Goal: Task Accomplishment & Management: Complete application form

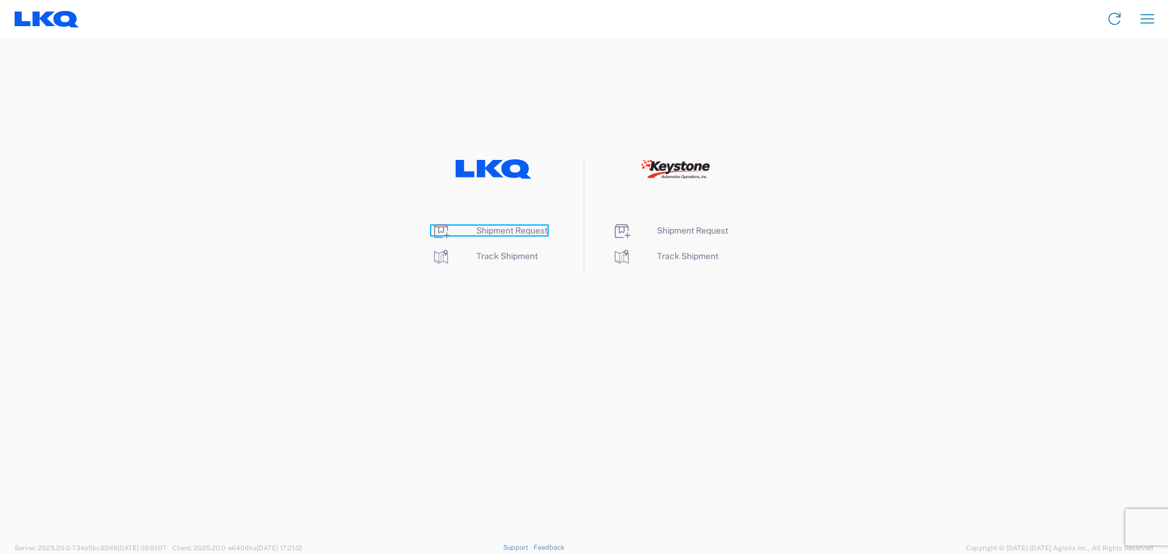
click at [504, 232] on span "Shipment Request" at bounding box center [511, 231] width 71 height 10
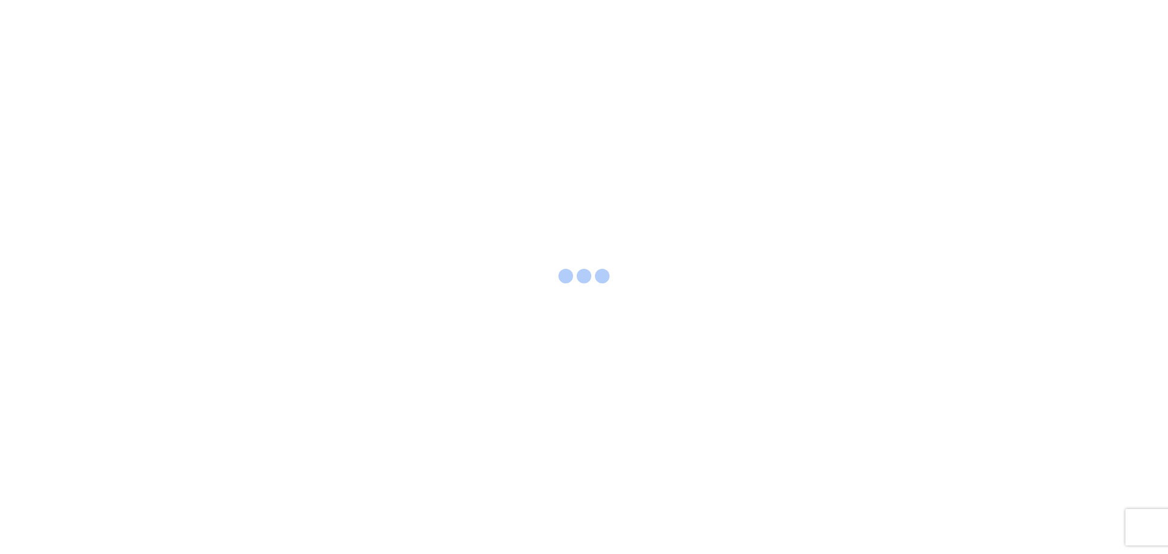
select select "FULL"
select select "LBS"
select select "IN"
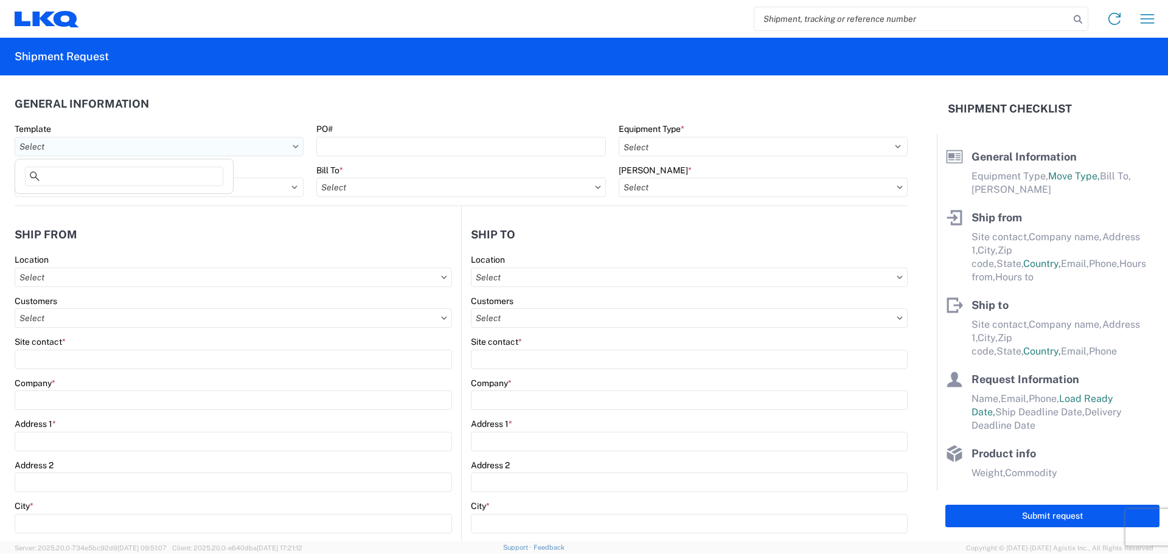
click at [204, 147] on input "text" at bounding box center [159, 146] width 289 height 19
type input "1712"
click at [150, 200] on div "1712_New Braunfels_1760_Houston" at bounding box center [124, 200] width 213 height 19
type input "1712_New Braunfels_1760_Houston"
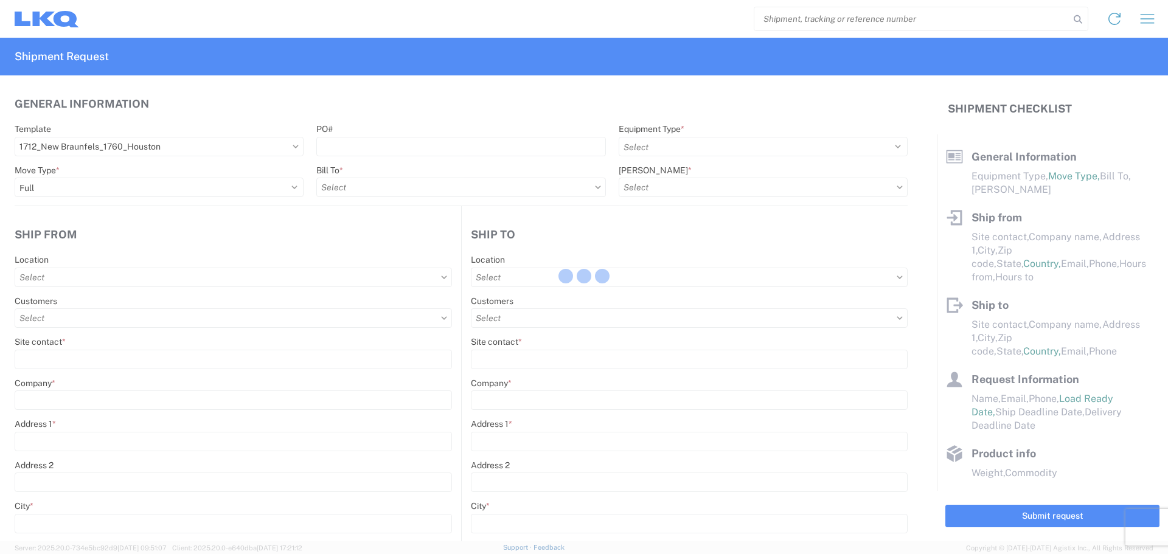
select select
type input "Shipping"
type input "LKQ Central [US_STATE] [PERSON_NAME]"
type input "[STREET_ADDRESS][PERSON_NAME]"
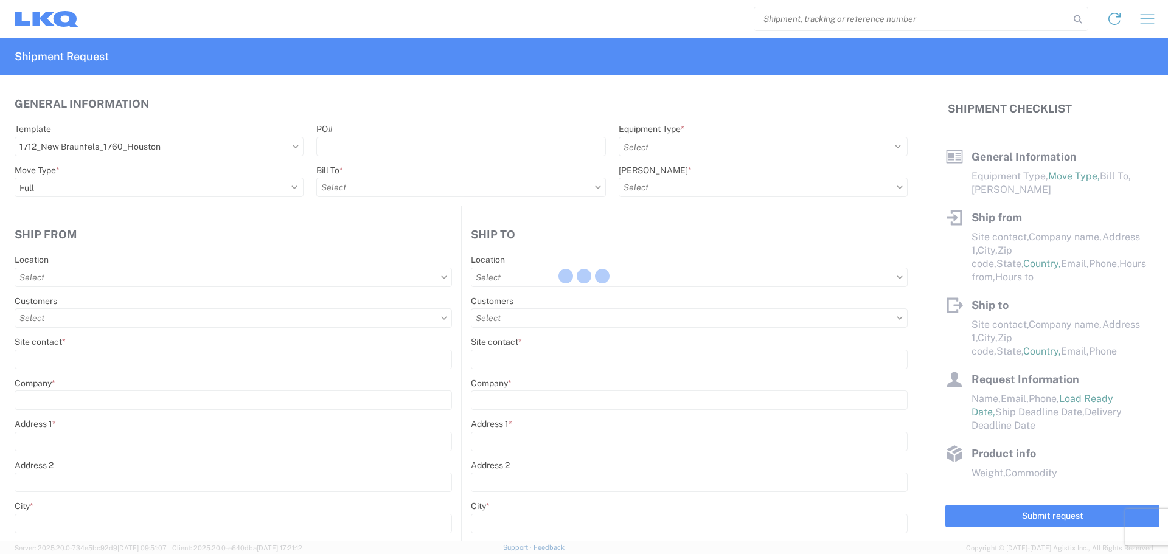
type input "New Braunfels"
type input "78130"
select select "US"
type input "555555555"
select select
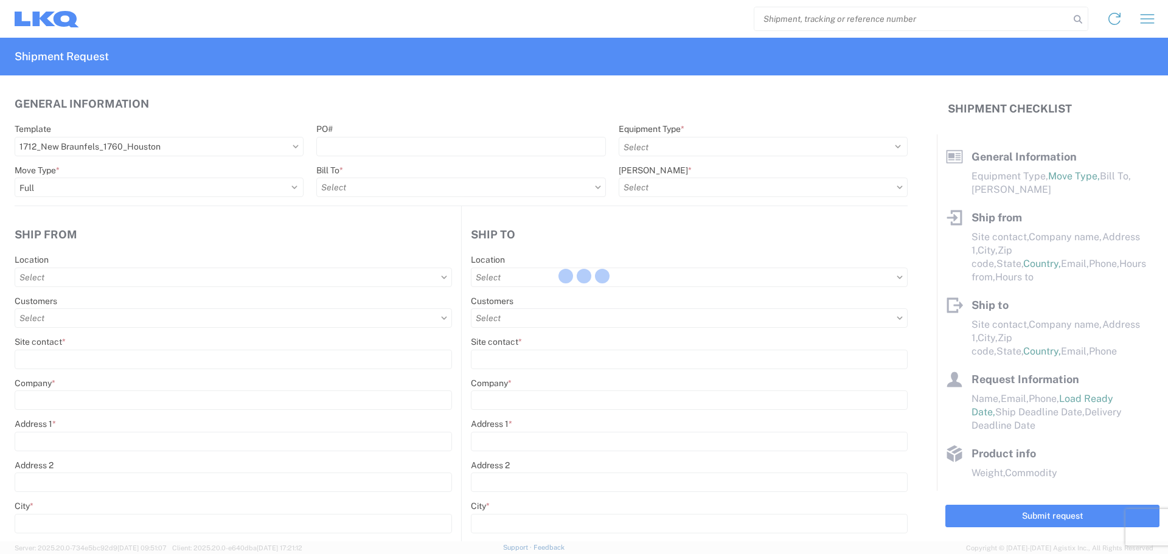
type input "Receiving"
type input "LKQ Best Core"
type input "[STREET_ADDRESS]"
type input "[GEOGRAPHIC_DATA]"
type input "77038"
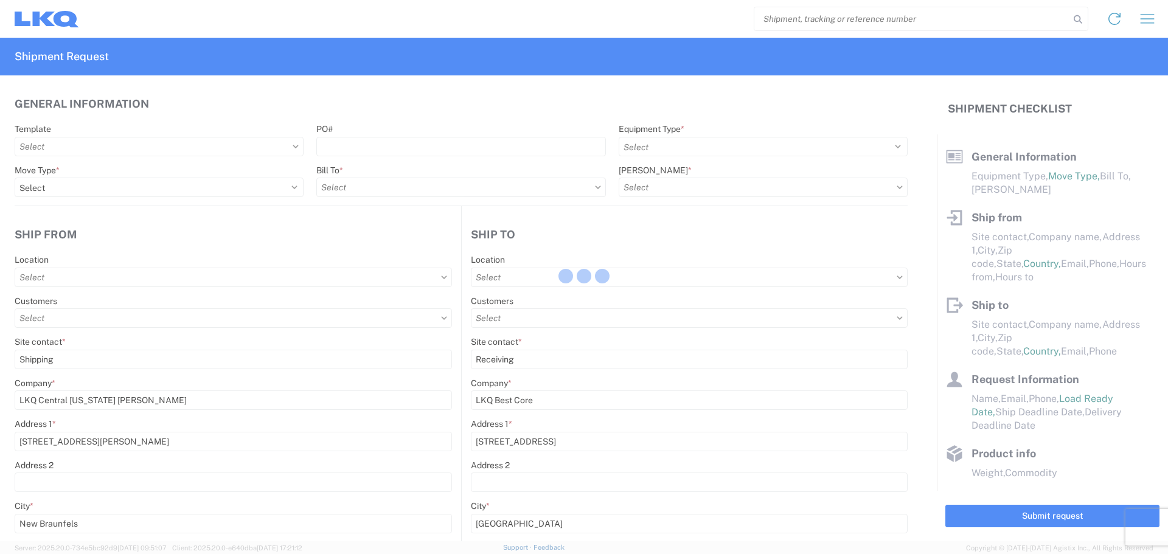
select select "US"
type input "[PHONE_NUMBER]"
select select
type input "[DATE]"
type input "42000"
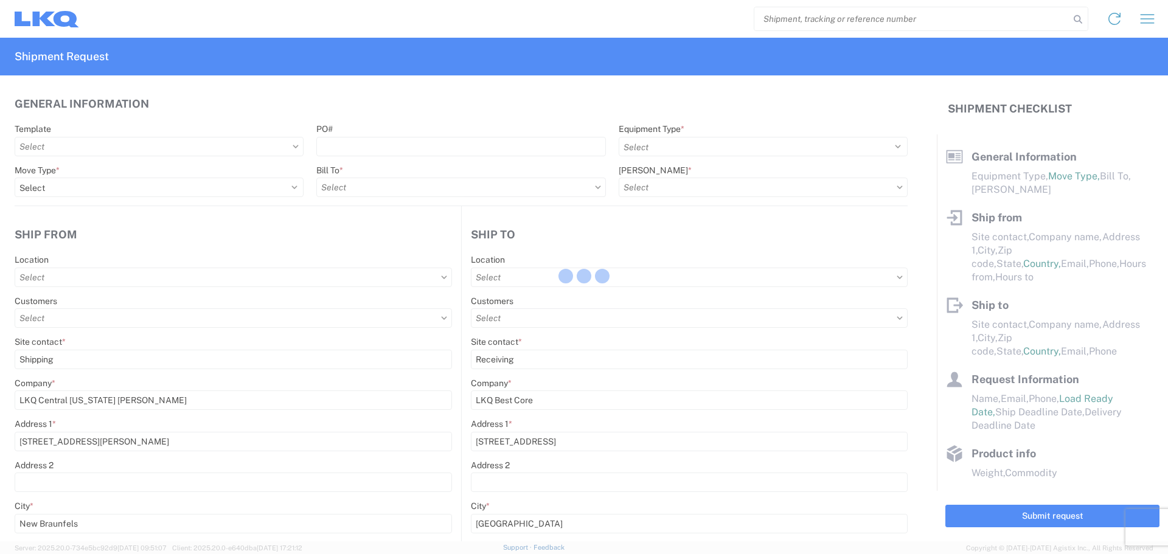
type input "Engines, Transmissions"
type input "1"
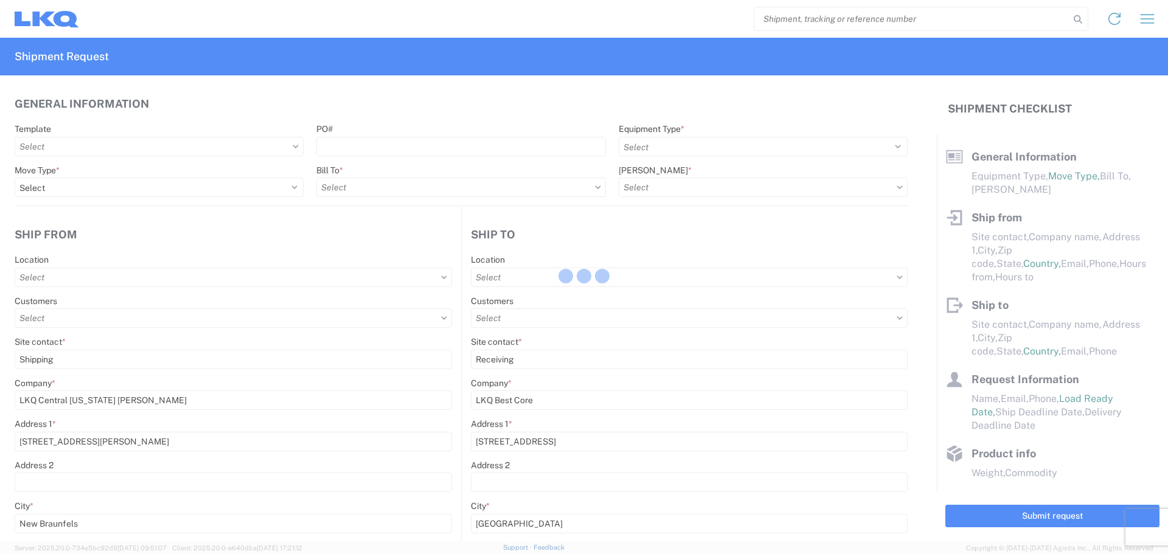
select select
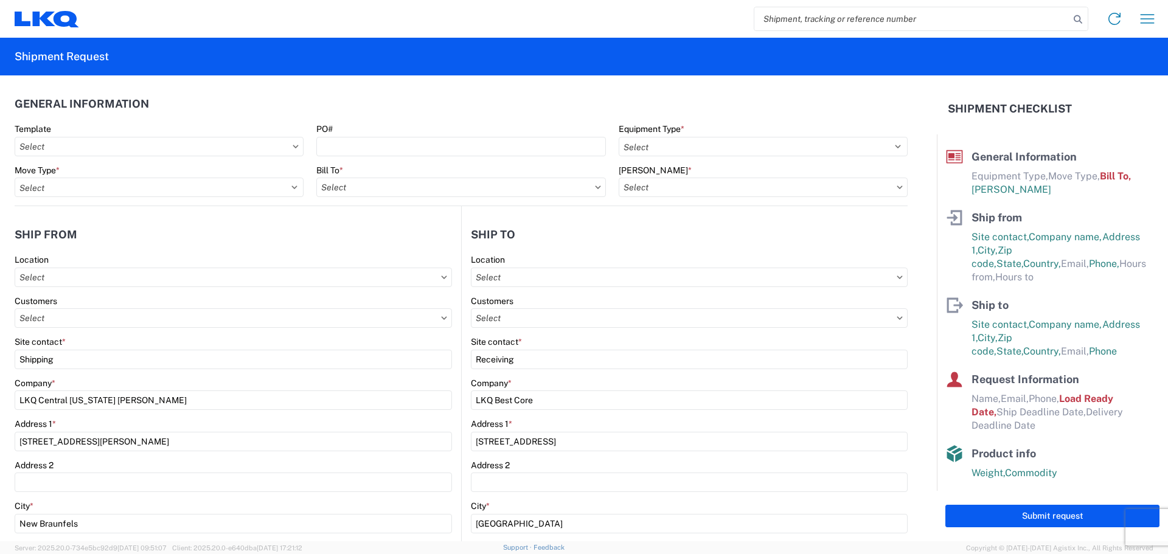
type input "1760 - LKQ Best Core"
type input "1712 - LKQ Central [US_STATE] [PERSON_NAME]"
type input "1760-1300-50180-0000 - 1760 Freight In - Cores"
click at [200, 142] on input "text" at bounding box center [159, 146] width 289 height 19
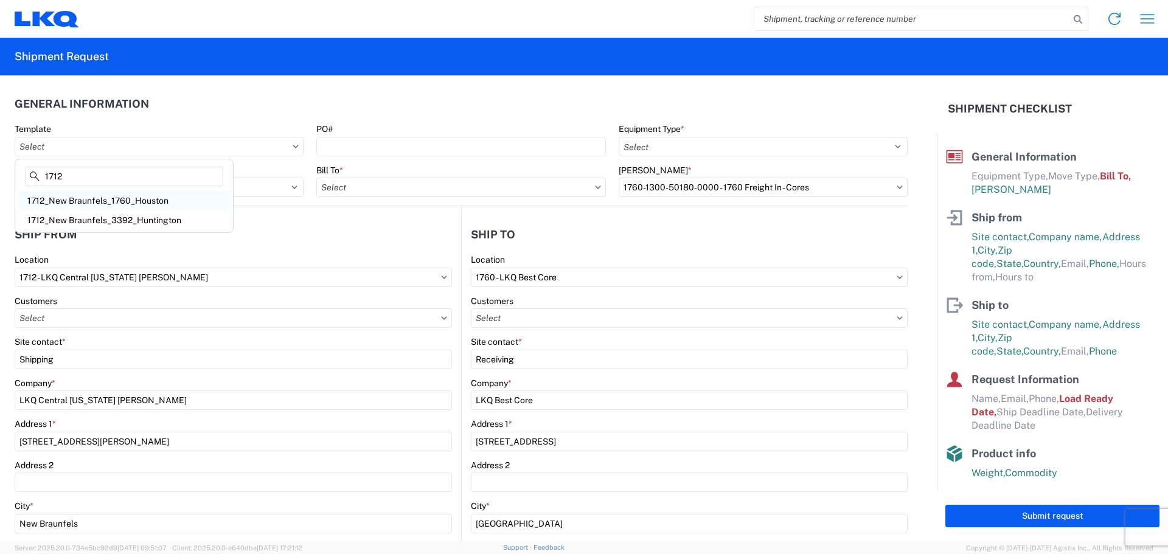
type input "1712"
click at [151, 203] on div "1712_New Braunfels_1760_Houston" at bounding box center [124, 200] width 213 height 19
type input "1712_New Braunfels_1760_Houston"
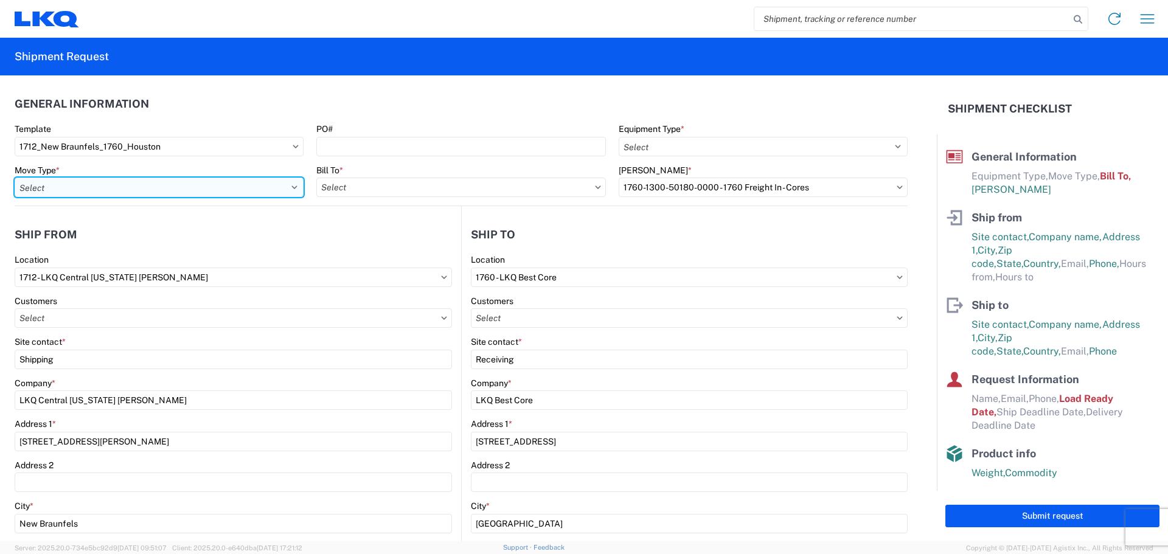
click at [130, 193] on select "Select Full Partial TL" at bounding box center [159, 187] width 289 height 19
select select "FULL"
click at [15, 178] on select "Select Full Partial TL" at bounding box center [159, 187] width 289 height 19
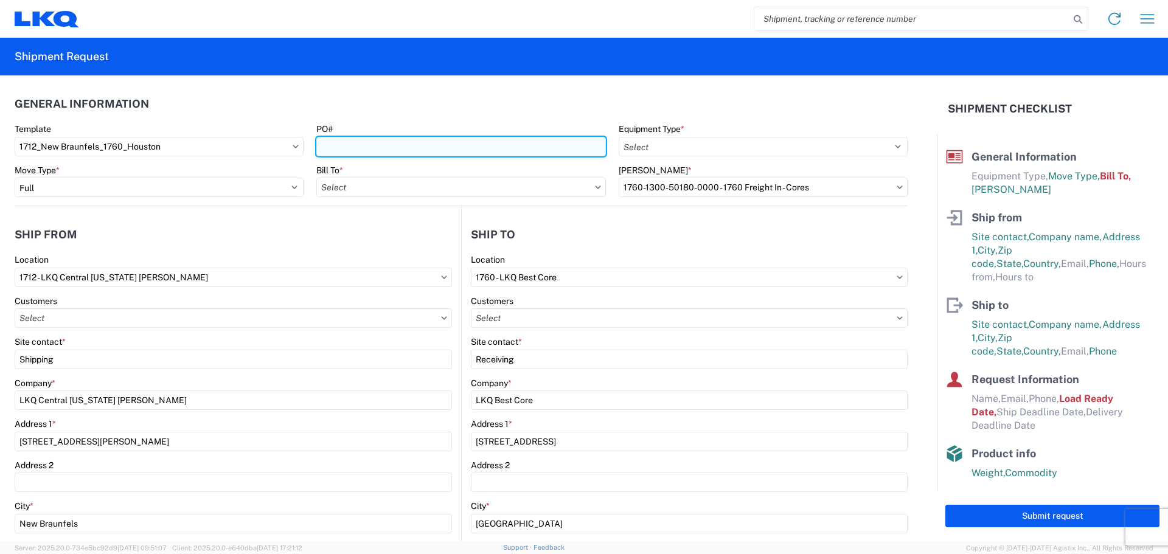
click at [392, 144] on input "PO#" at bounding box center [460, 146] width 289 height 19
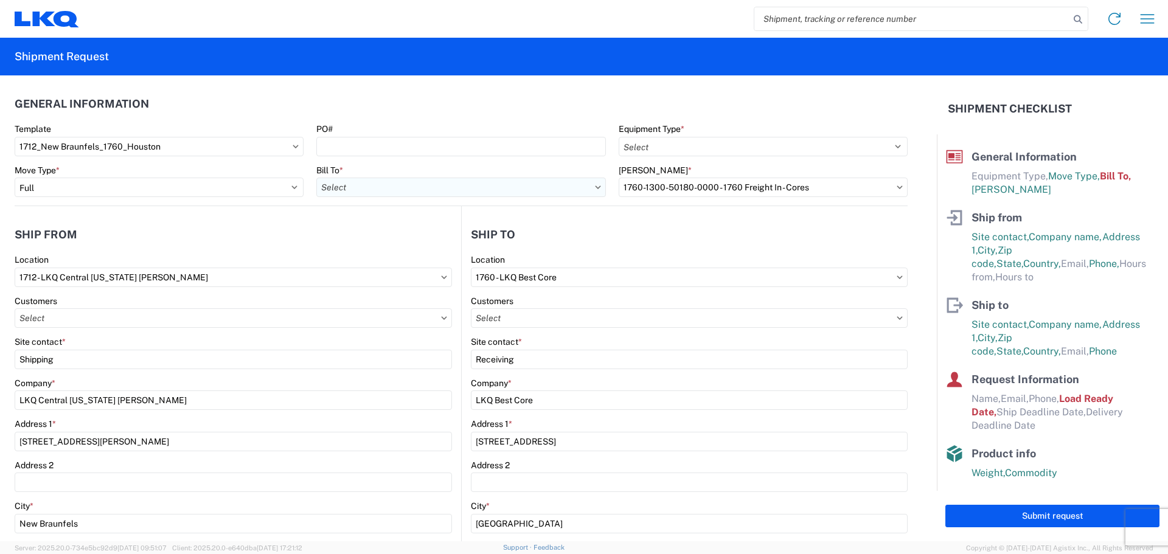
drag, startPoint x: 407, startPoint y: 178, endPoint x: 403, endPoint y: 186, distance: 8.7
click at [407, 180] on input "text" at bounding box center [460, 187] width 289 height 19
type input "1760"
click at [397, 242] on div "1760 - LKQ Best Core" at bounding box center [422, 241] width 213 height 19
type input "1760 - LKQ Best Core"
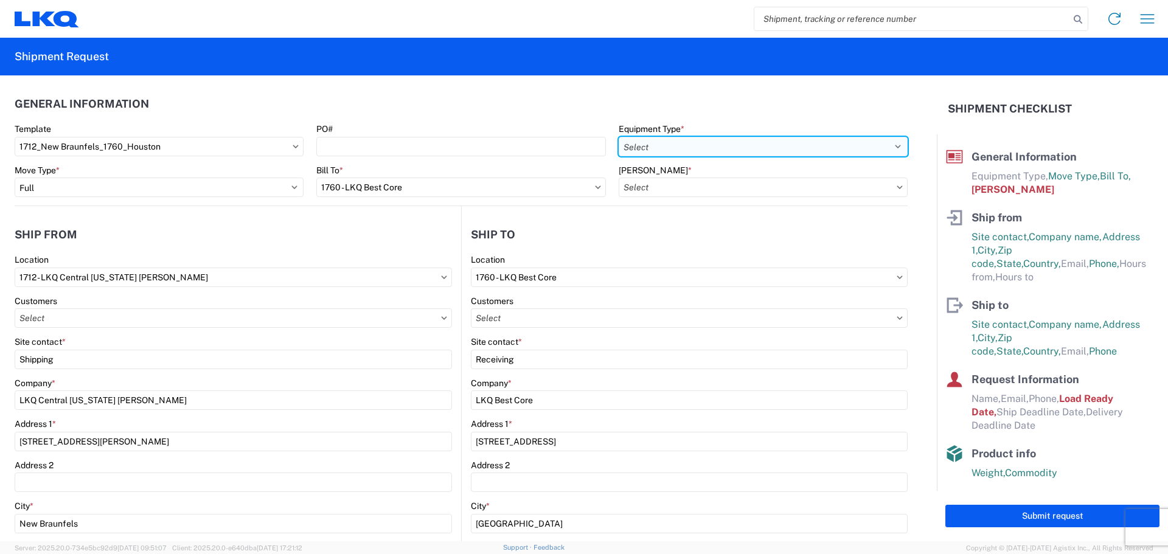
click at [696, 141] on select "Select 53’ Dry Van Flatbed Dropdeck (van) Lowboy (flatbed) Rail" at bounding box center [763, 146] width 289 height 19
select select "STDV"
click at [619, 137] on select "Select 53’ Dry Van Flatbed Dropdeck (van) Lowboy (flatbed) Rail" at bounding box center [763, 146] width 289 height 19
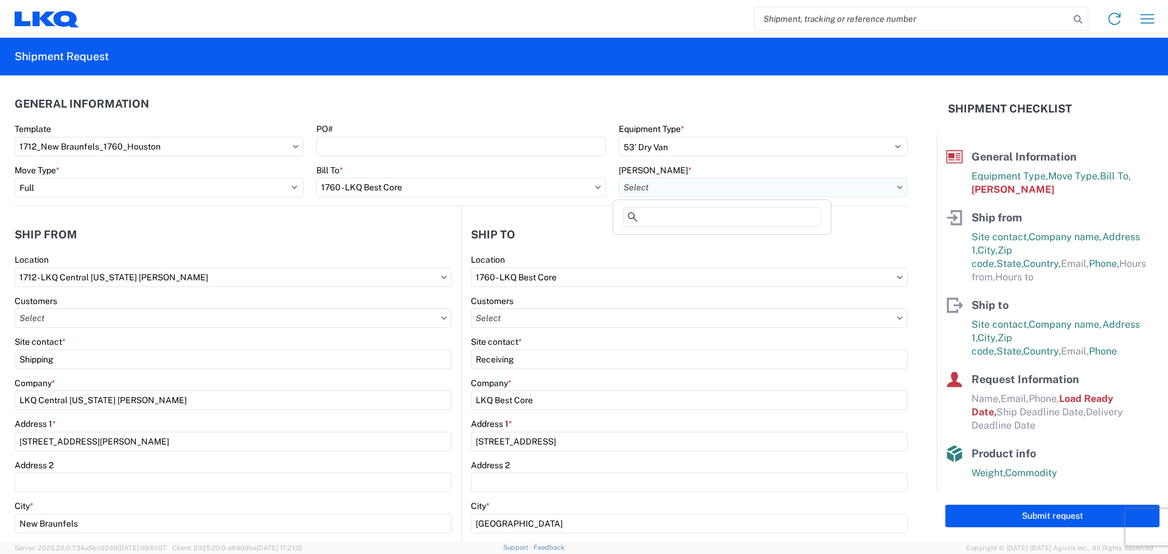
click at [671, 184] on input "text" at bounding box center [763, 187] width 289 height 19
click at [700, 241] on div "1760-1300-50180-0000 - 1760 Freight In - Cores" at bounding box center [722, 241] width 213 height 19
type input "1760-1300-50180-0000 - 1760 Freight In - Cores"
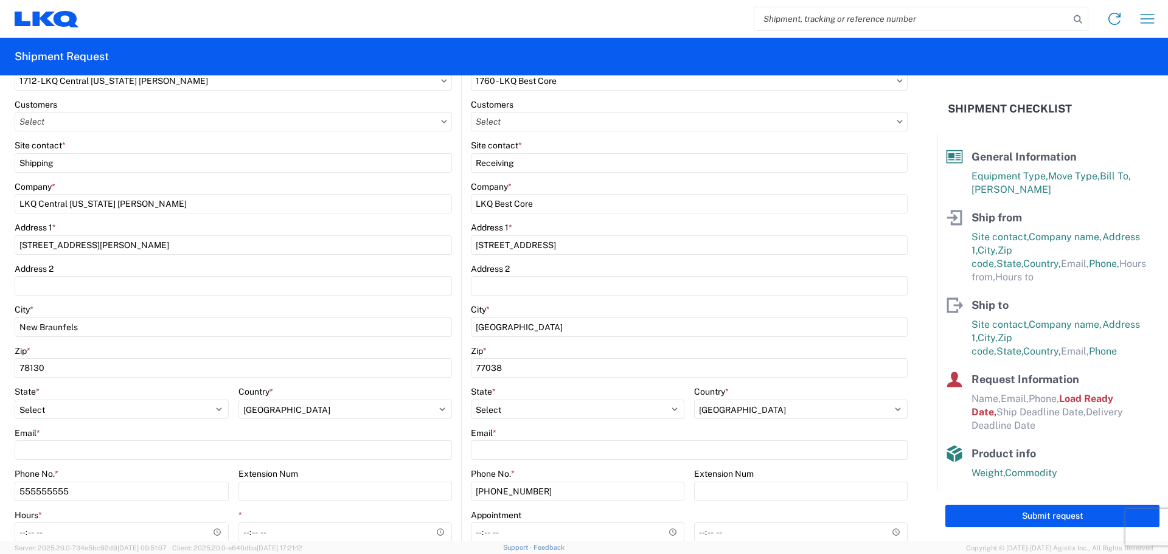
scroll to position [203, 0]
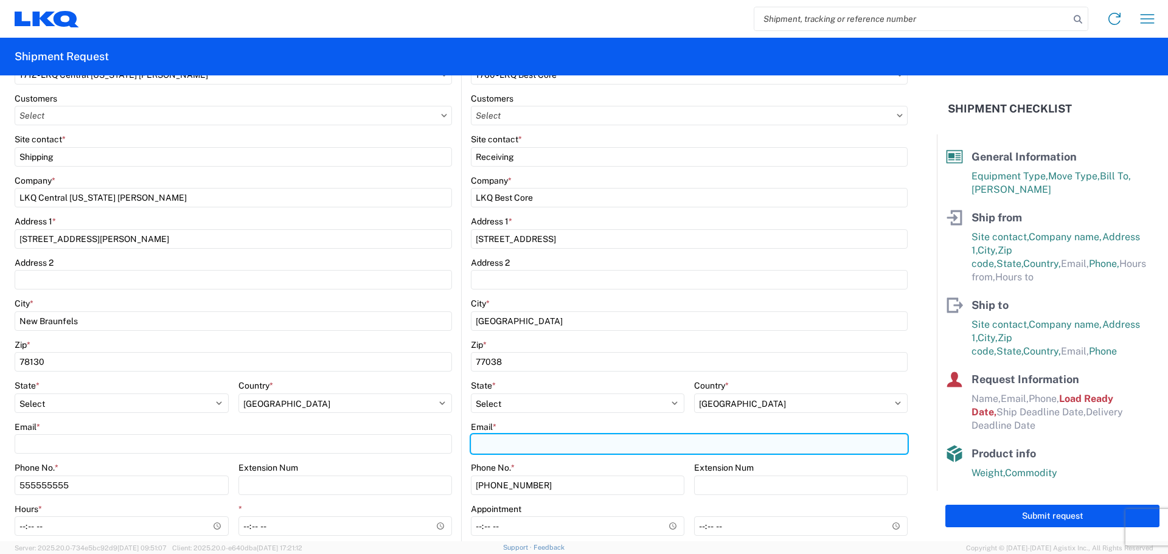
click at [529, 444] on input "Email *" at bounding box center [689, 443] width 437 height 19
type input "a"
paste input "[EMAIL_ADDRESS][DOMAIN_NAME]"
type input "[EMAIL_ADDRESS][DOMAIN_NAME]"
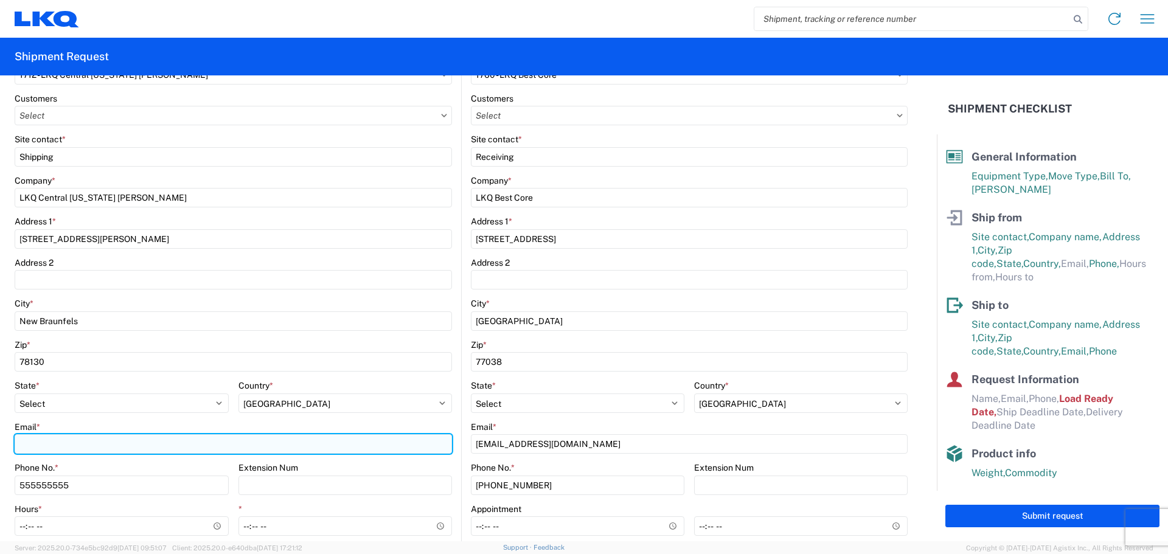
click at [43, 441] on input "Email *" at bounding box center [233, 443] width 437 height 19
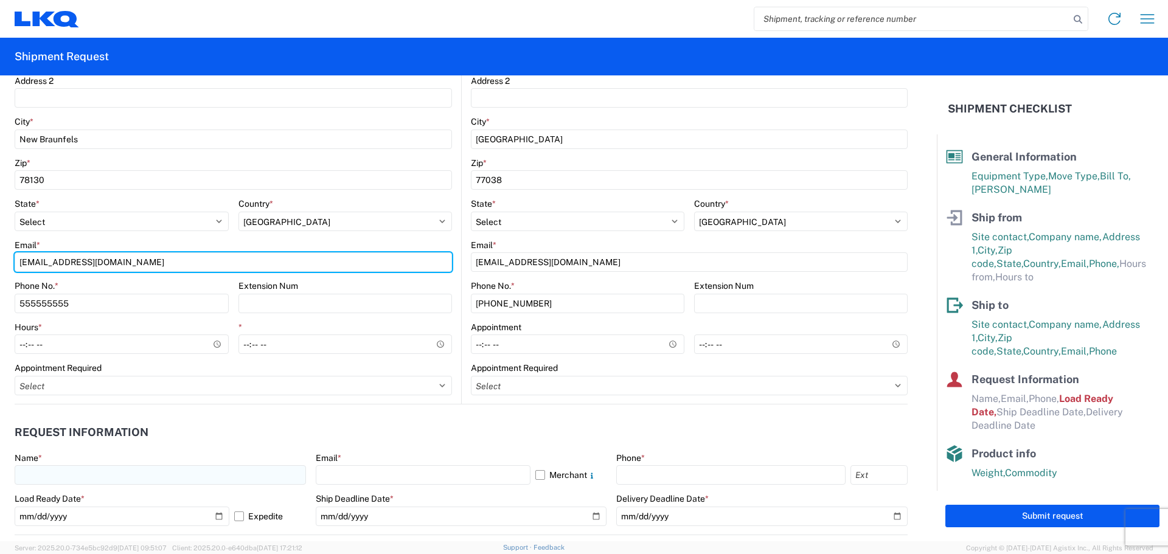
scroll to position [406, 0]
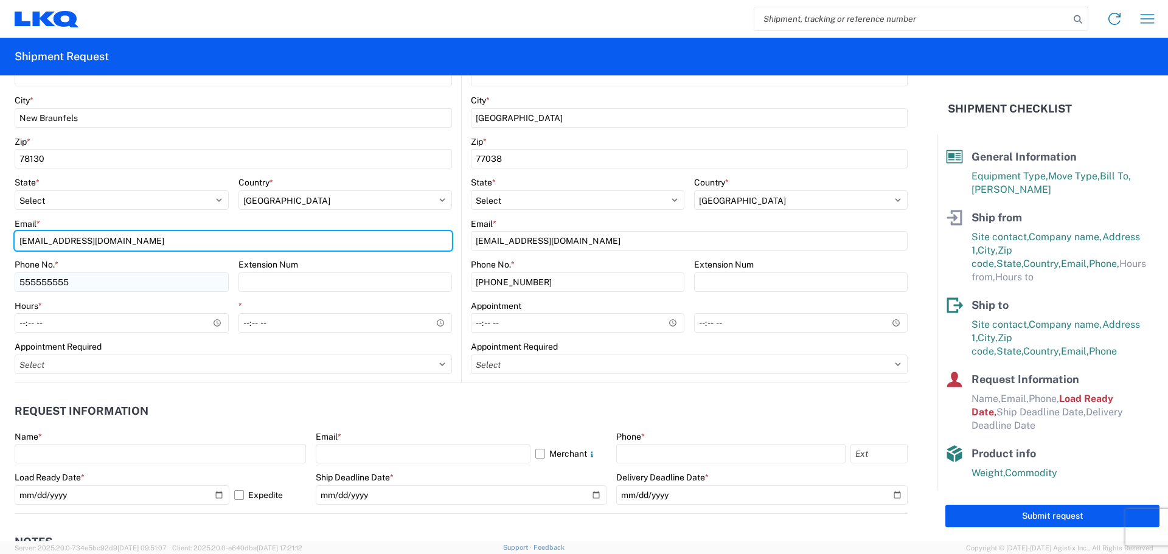
type input "[EMAIL_ADDRESS][DOMAIN_NAME]"
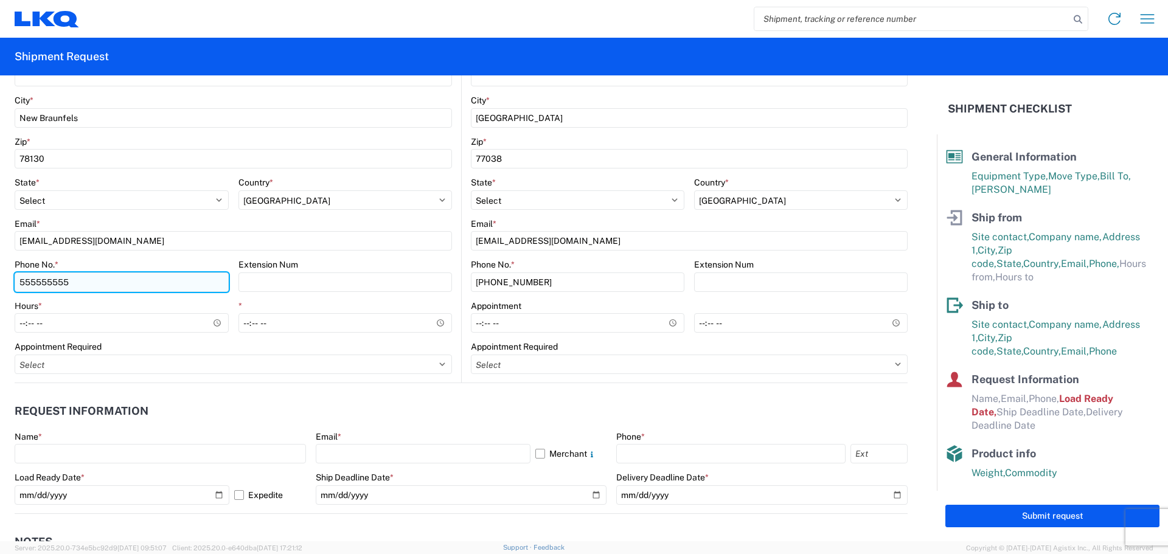
click at [91, 282] on input "555555555" at bounding box center [122, 282] width 214 height 19
type input "5"
type input "[PHONE_NUMBER]"
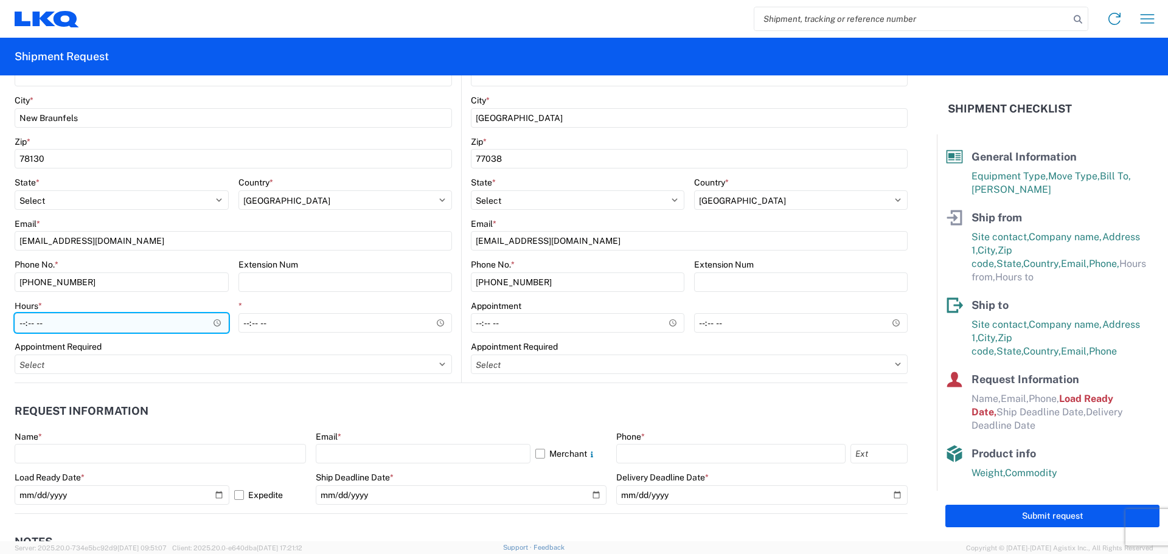
click at [95, 324] on input "Hours *" at bounding box center [122, 322] width 214 height 19
type input "08:00"
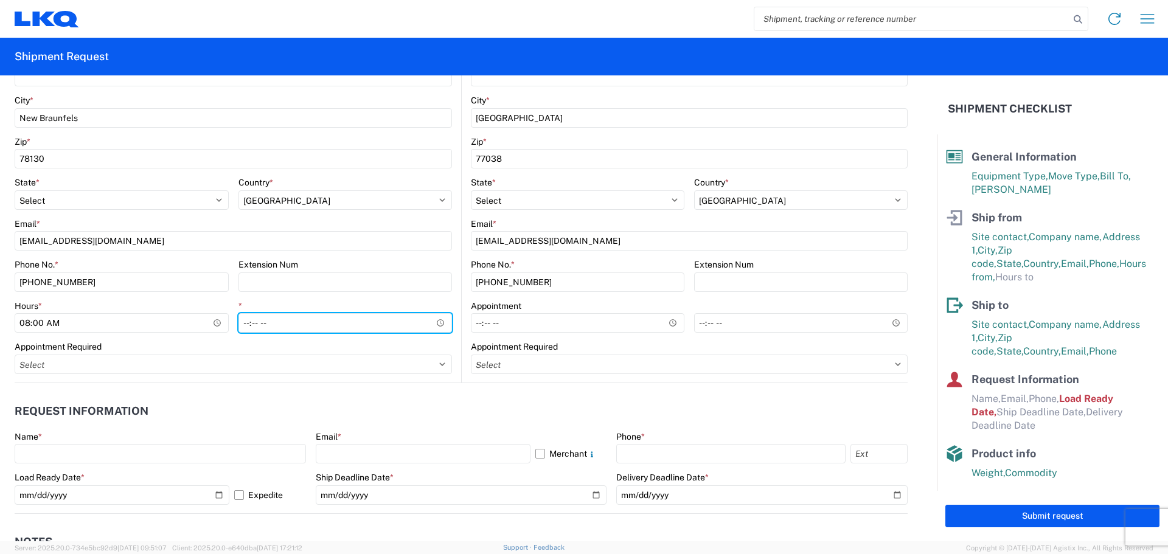
type input "12:00"
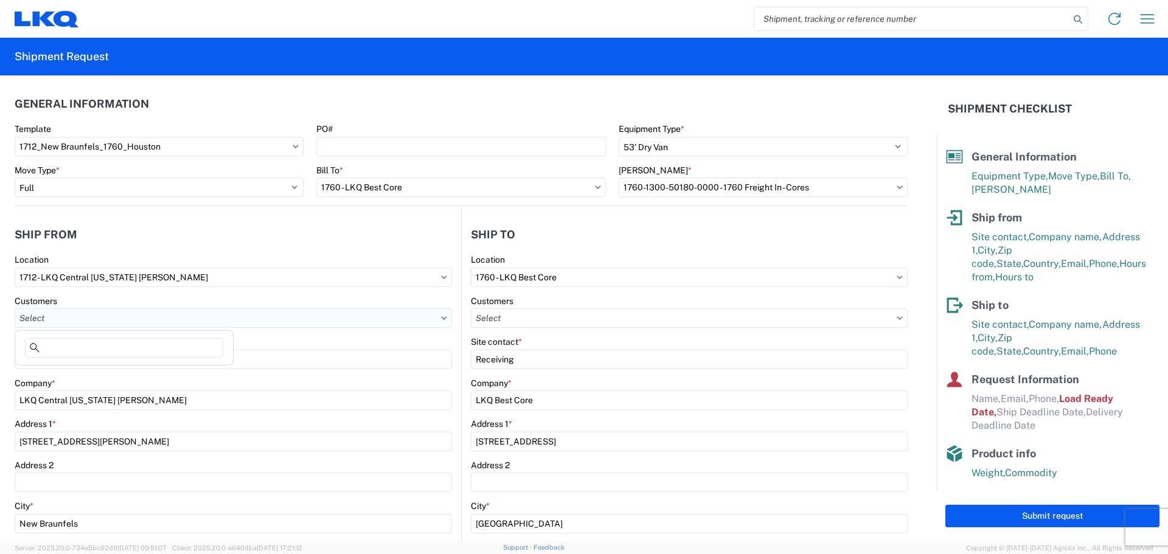
click at [69, 315] on input "text" at bounding box center [233, 317] width 437 height 19
click at [73, 314] on input "text" at bounding box center [233, 317] width 437 height 19
click at [104, 299] on div "Customers" at bounding box center [233, 301] width 437 height 11
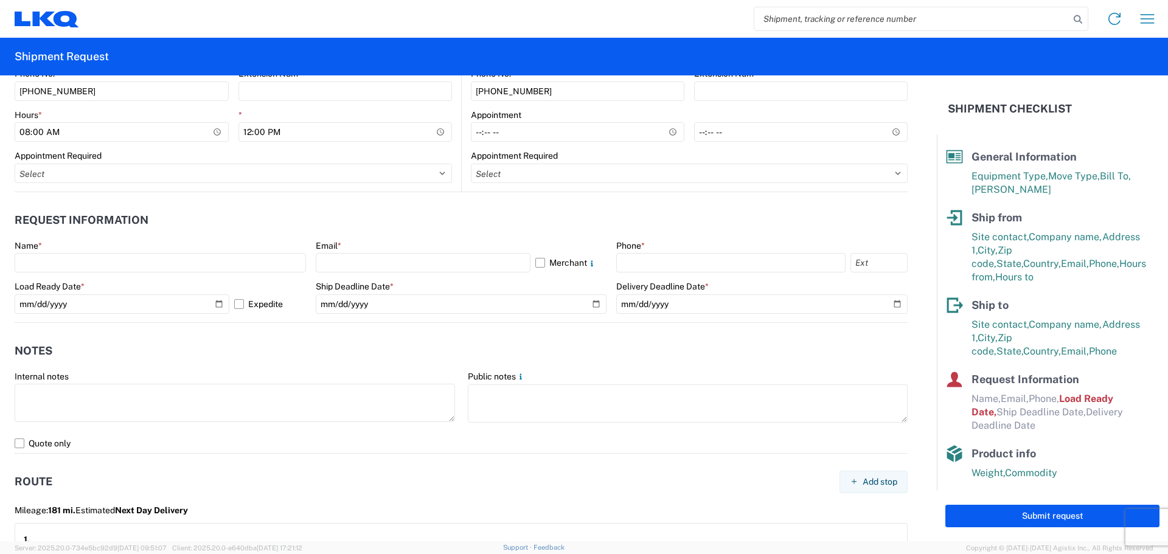
scroll to position [608, 0]
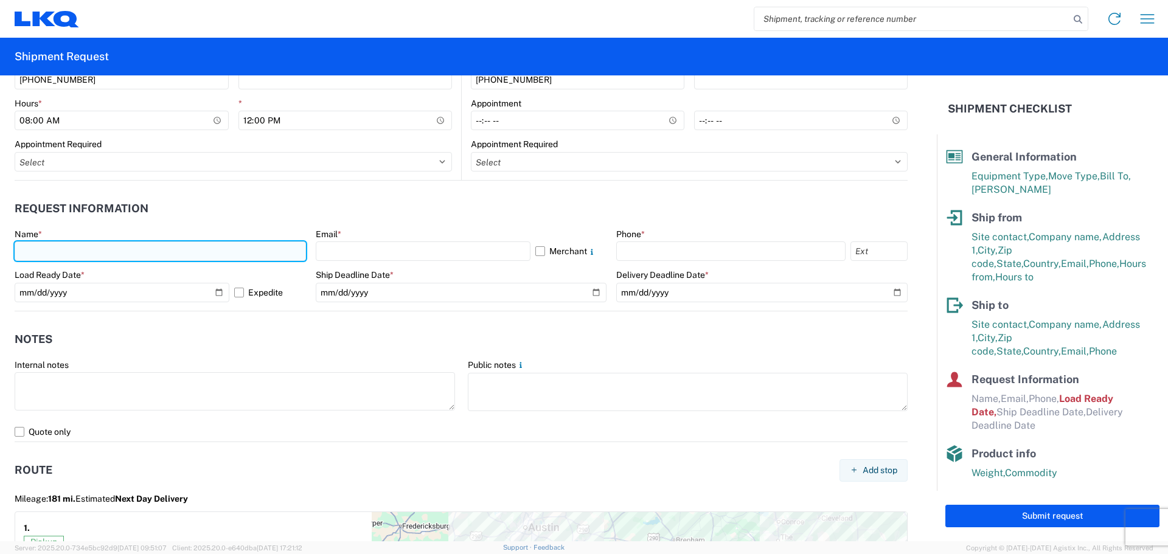
click at [95, 242] on input "text" at bounding box center [160, 251] width 291 height 19
type input "[PERSON_NAME]"
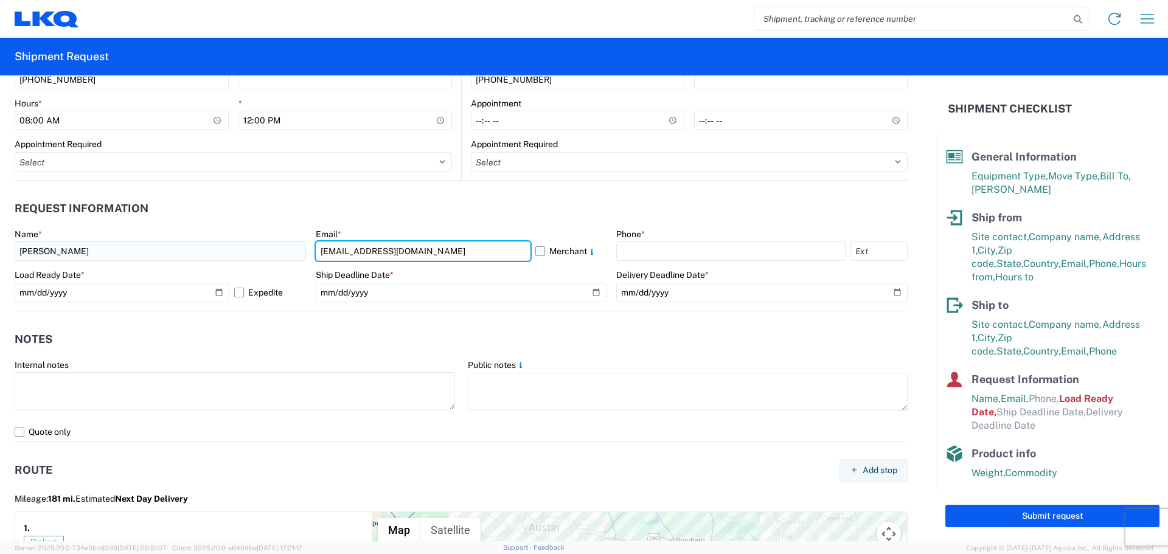
type input "[EMAIL_ADDRESS][DOMAIN_NAME]"
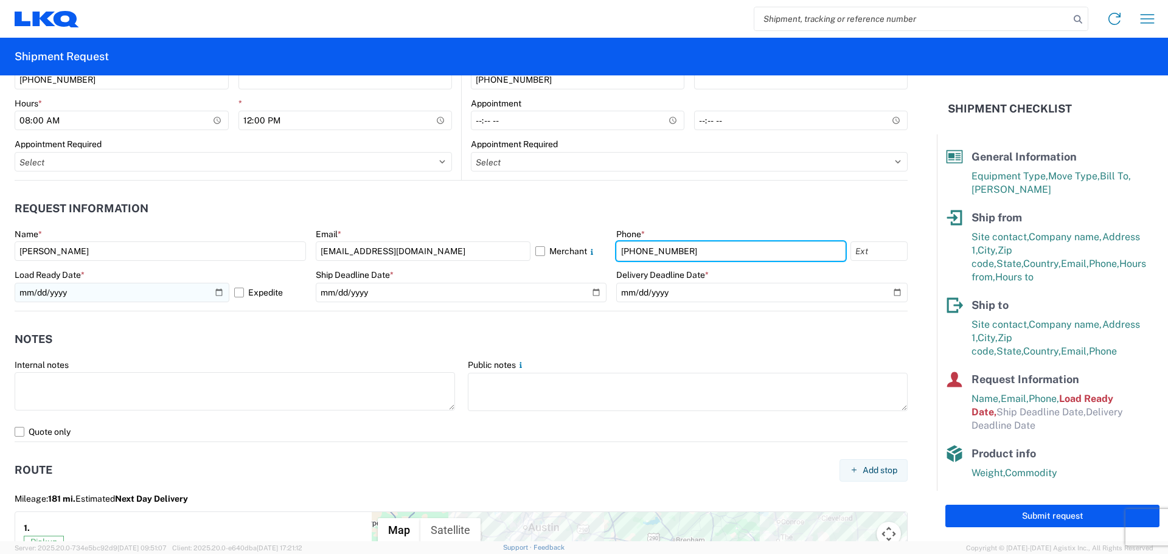
type input "[PHONE_NUMBER]"
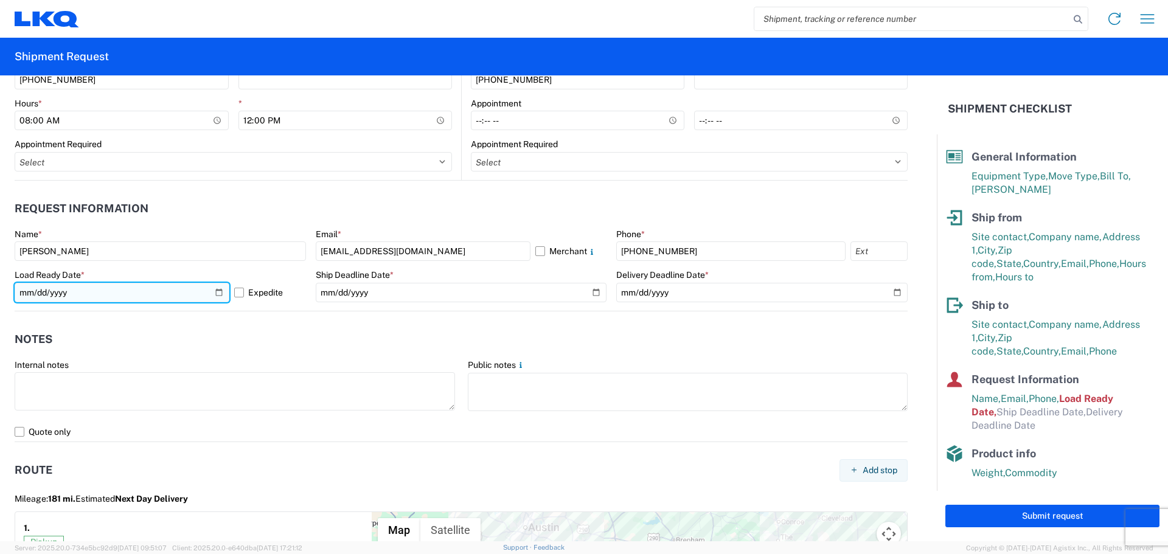
click at [93, 296] on input "[DATE]" at bounding box center [122, 292] width 215 height 19
click at [212, 288] on input "[DATE]" at bounding box center [122, 292] width 215 height 19
type input "[DATE]"
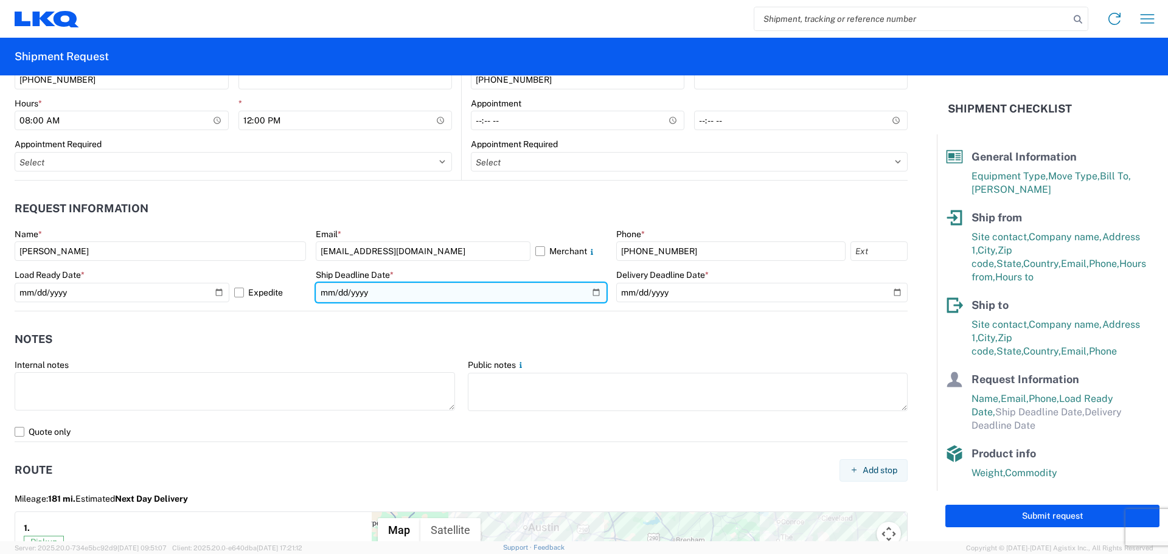
click at [590, 291] on input "date" at bounding box center [461, 292] width 291 height 19
type input "[DATE]"
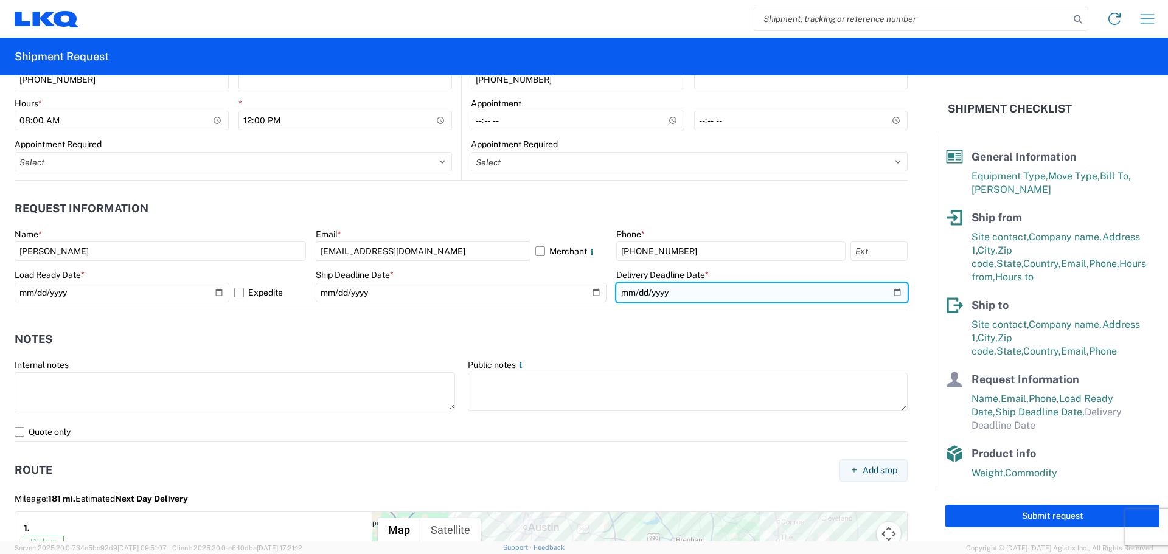
click at [889, 296] on input "date" at bounding box center [761, 292] width 291 height 19
type input "[DATE]"
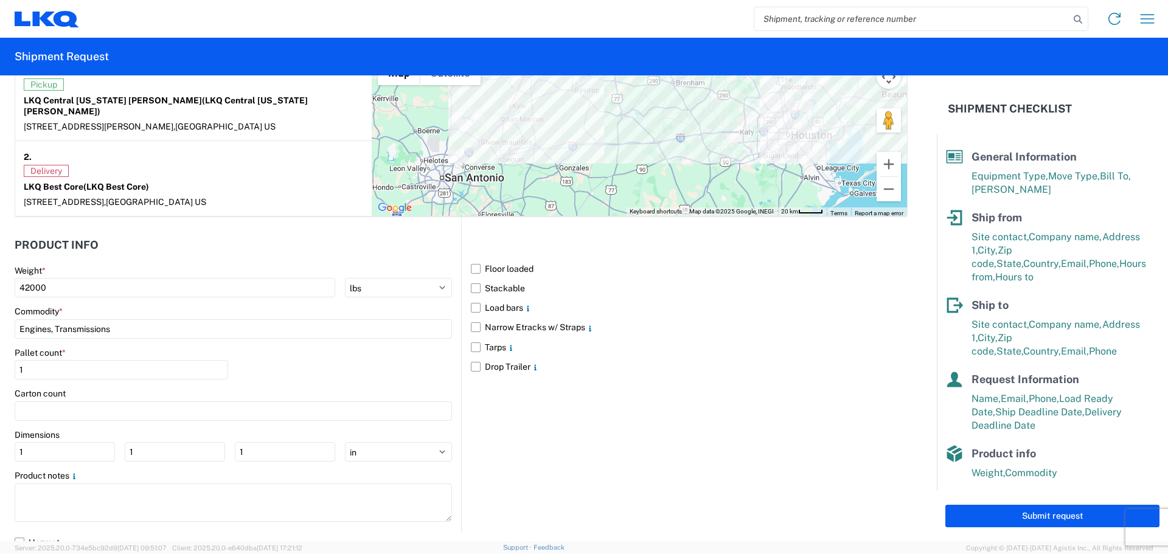
scroll to position [63, 0]
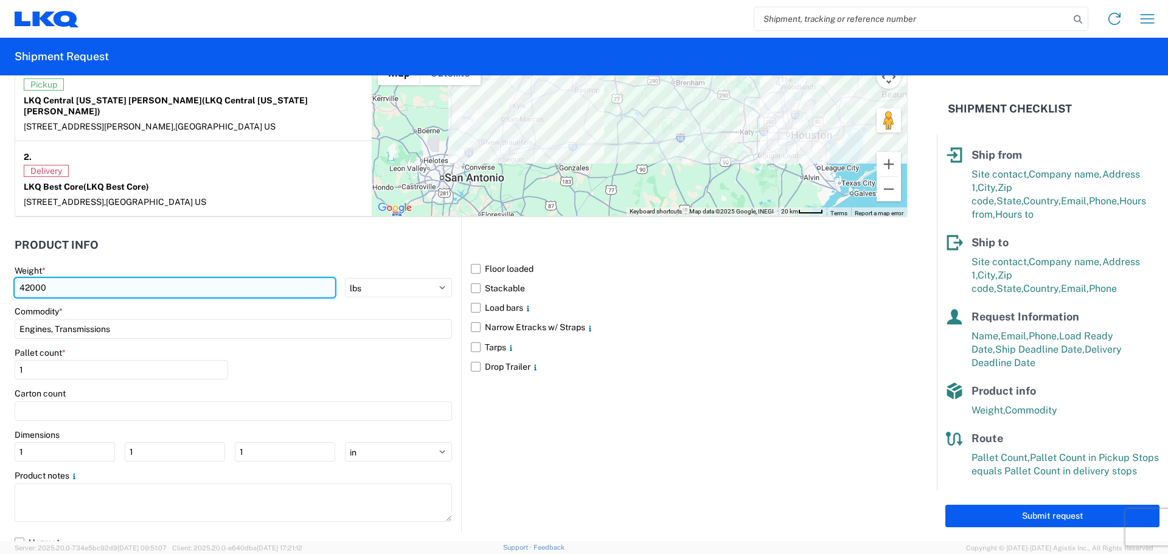
click at [106, 278] on input "42000" at bounding box center [175, 287] width 321 height 19
type input "4"
type input "31556"
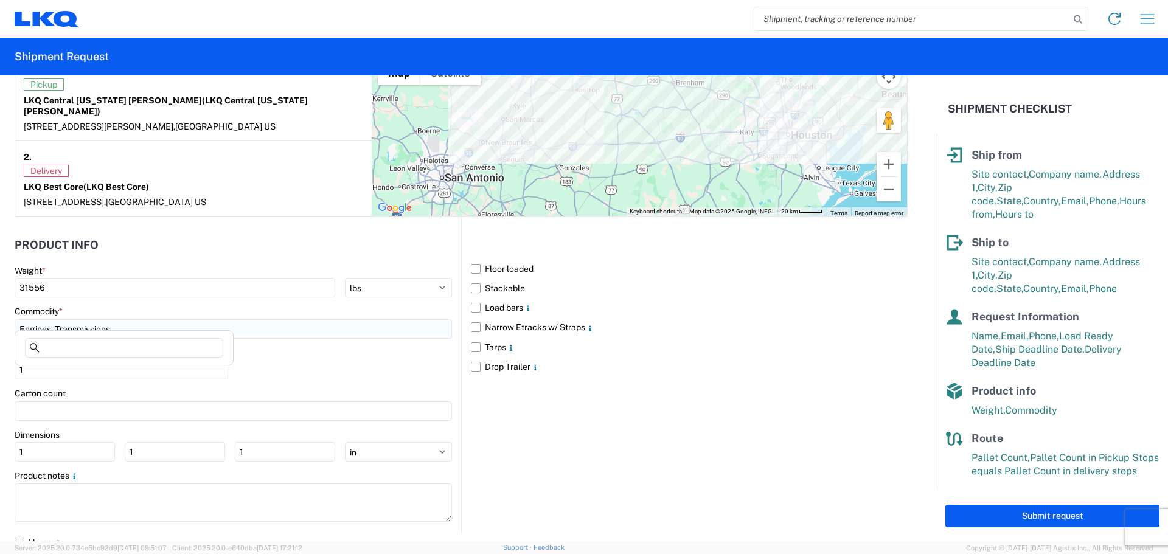
click at [388, 321] on input "Engines, Transmissions" at bounding box center [233, 328] width 437 height 19
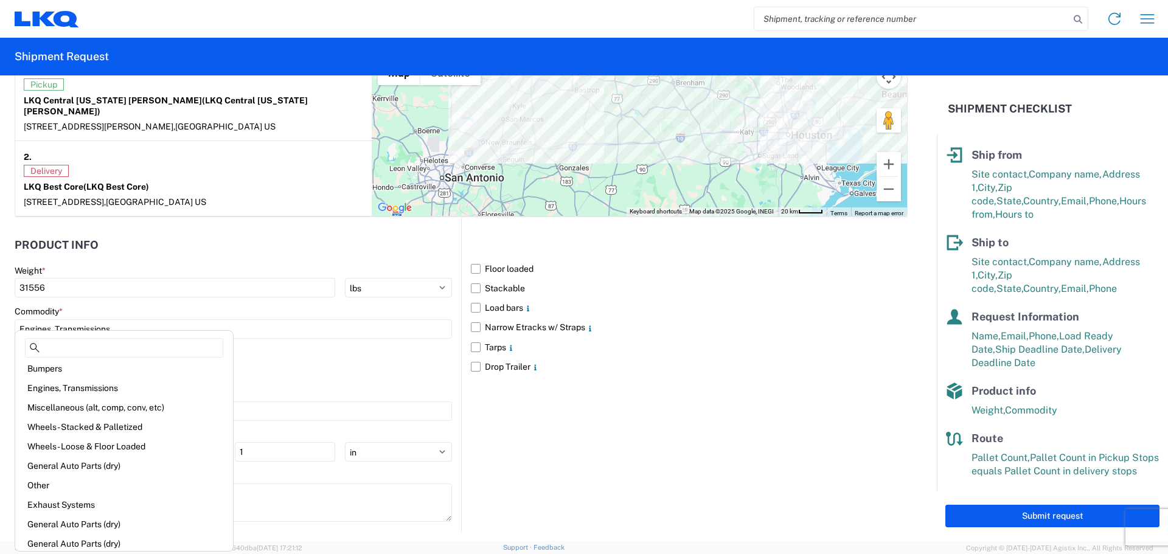
scroll to position [0, 0]
click at [98, 390] on div "Engines, Transmissions" at bounding box center [124, 391] width 213 height 19
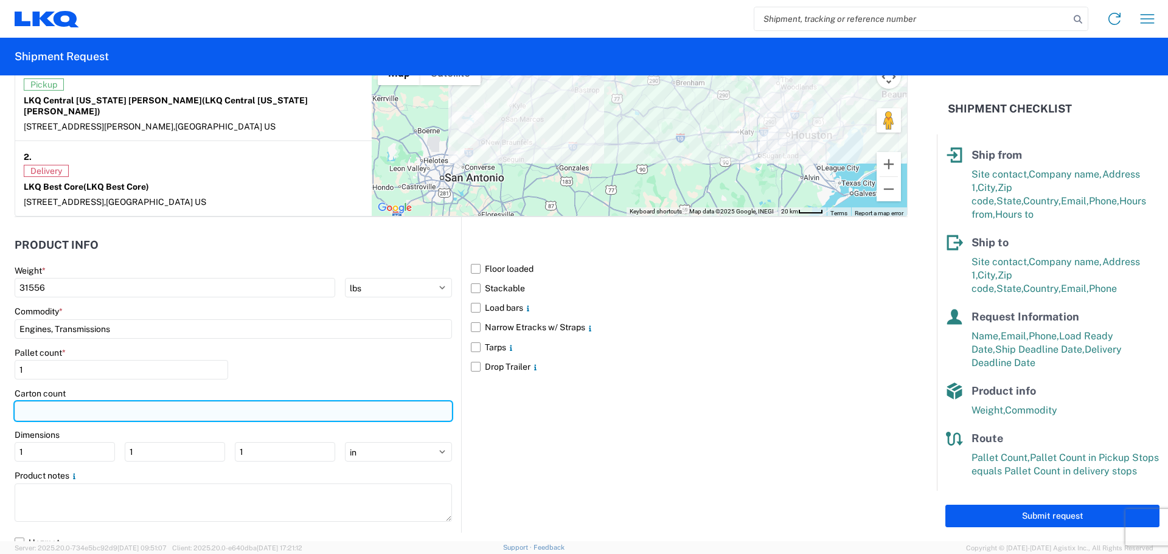
click at [24, 402] on input "number" at bounding box center [233, 411] width 437 height 19
type input "3"
type input "42"
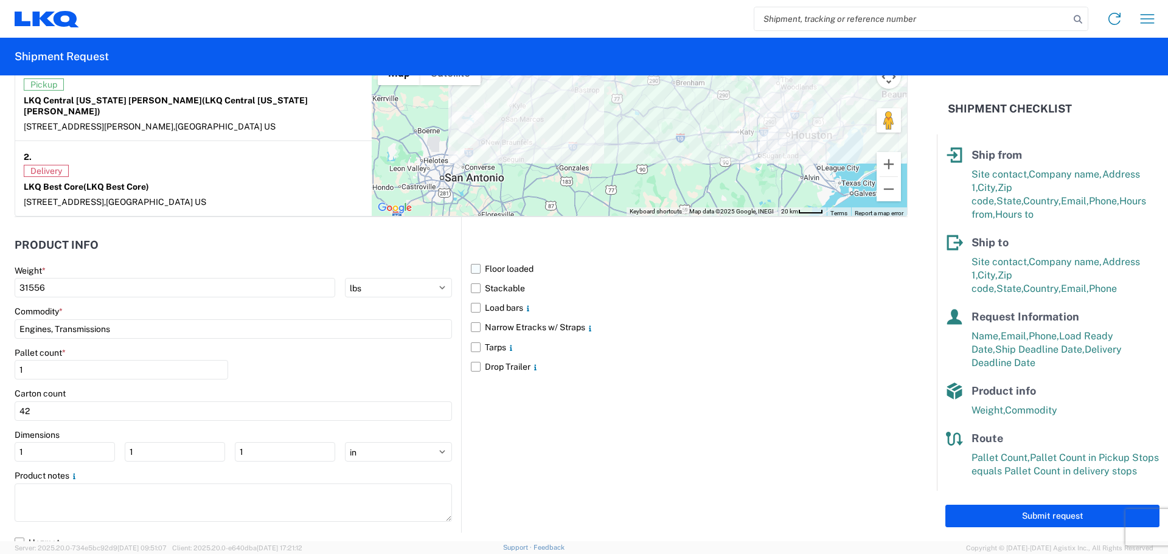
click at [472, 259] on label "Floor loaded" at bounding box center [689, 268] width 437 height 19
click at [0, 0] on input "Floor loaded" at bounding box center [0, 0] width 0 height 0
click at [472, 281] on label "Stackable" at bounding box center [689, 288] width 437 height 19
click at [0, 0] on input "Stackable" at bounding box center [0, 0] width 0 height 0
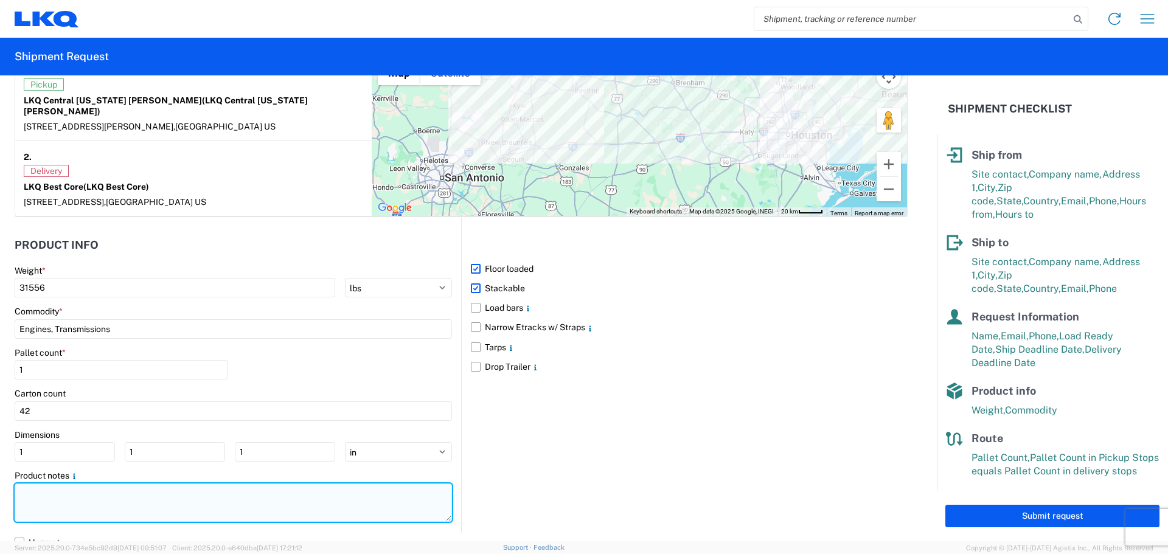
click at [74, 492] on textarea at bounding box center [233, 503] width 437 height 38
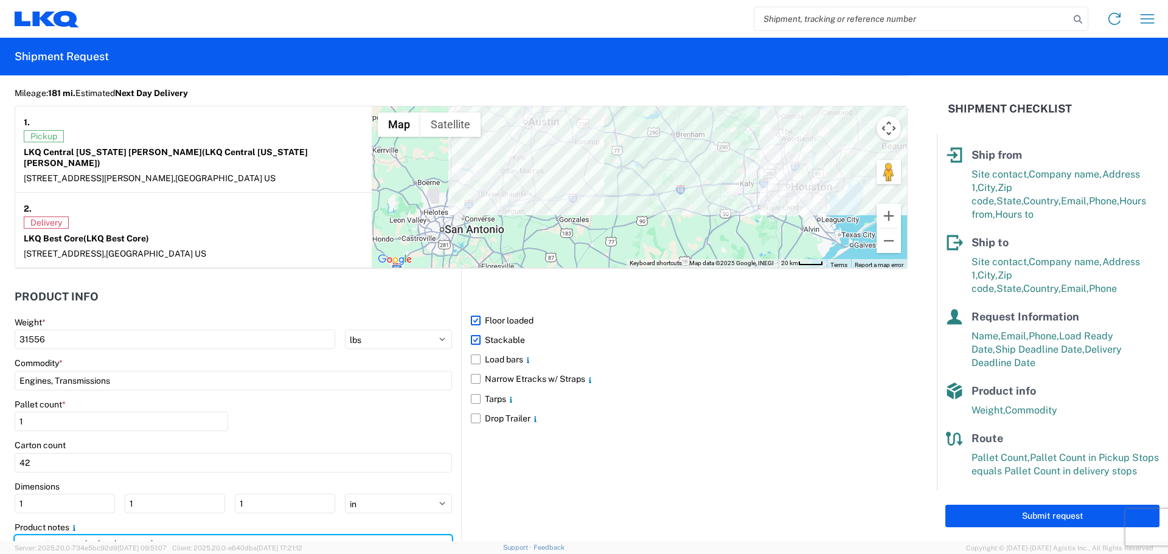
scroll to position [1066, 0]
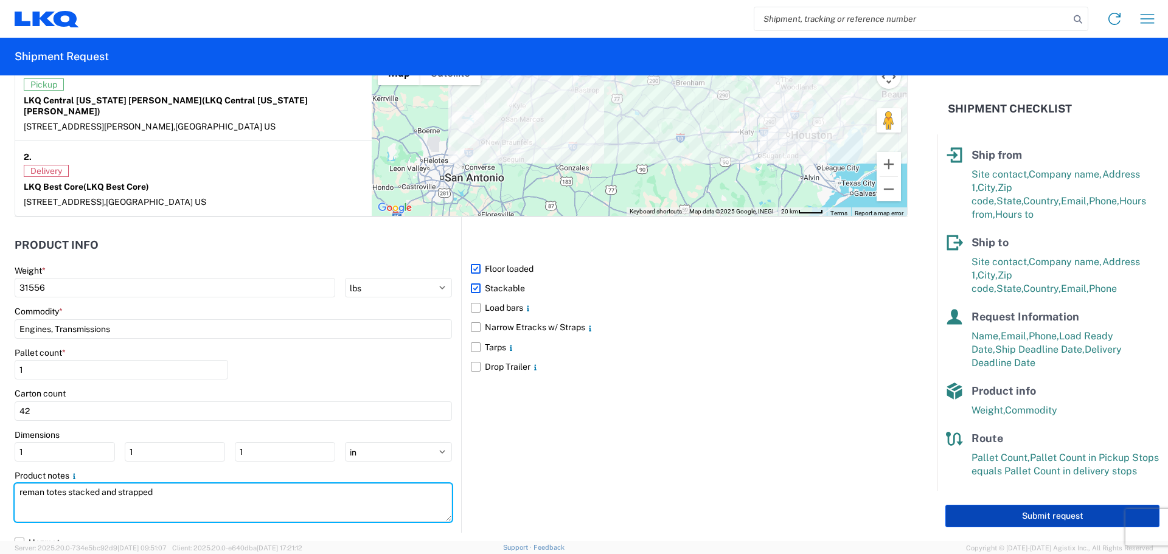
type textarea "reman totes stacked and strapped"
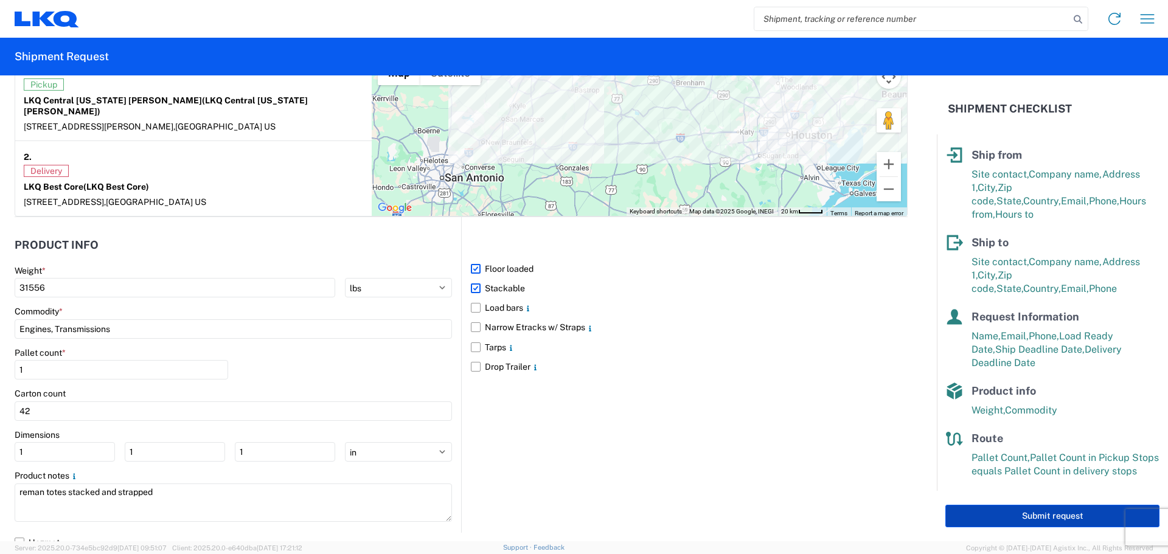
click at [1060, 521] on button "Submit request" at bounding box center [1052, 516] width 214 height 23
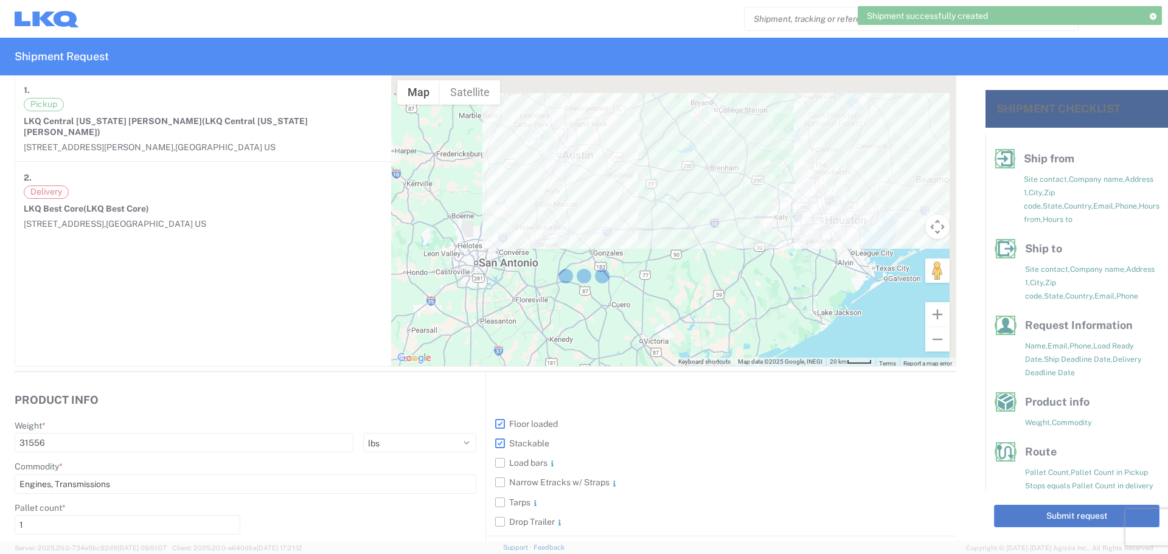
scroll to position [52, 0]
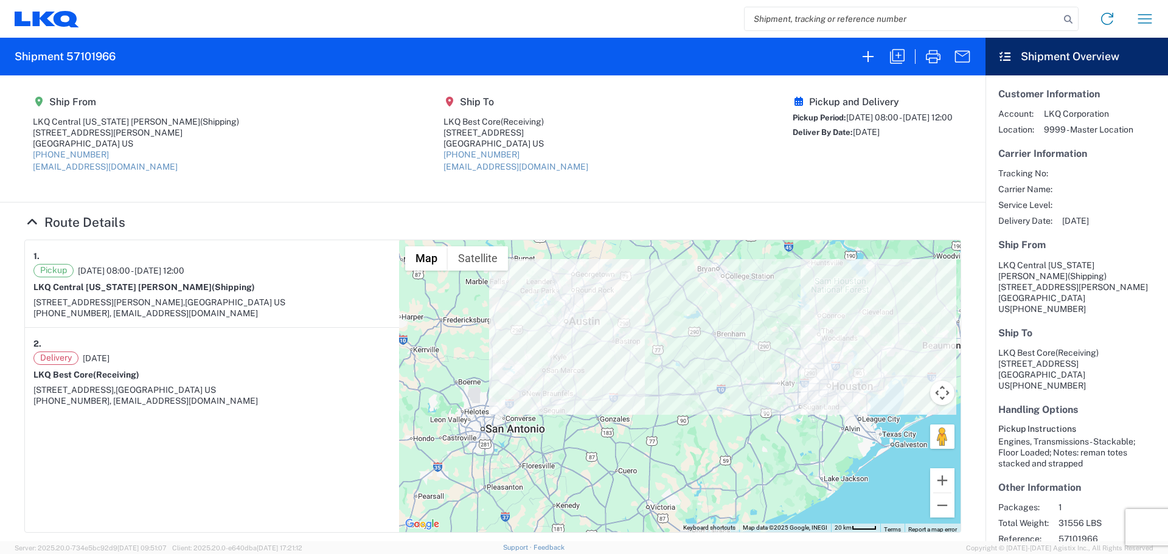
click at [44, 19] on icon at bounding box center [43, 18] width 23 height 15
